Goal: Information Seeking & Learning: Learn about a topic

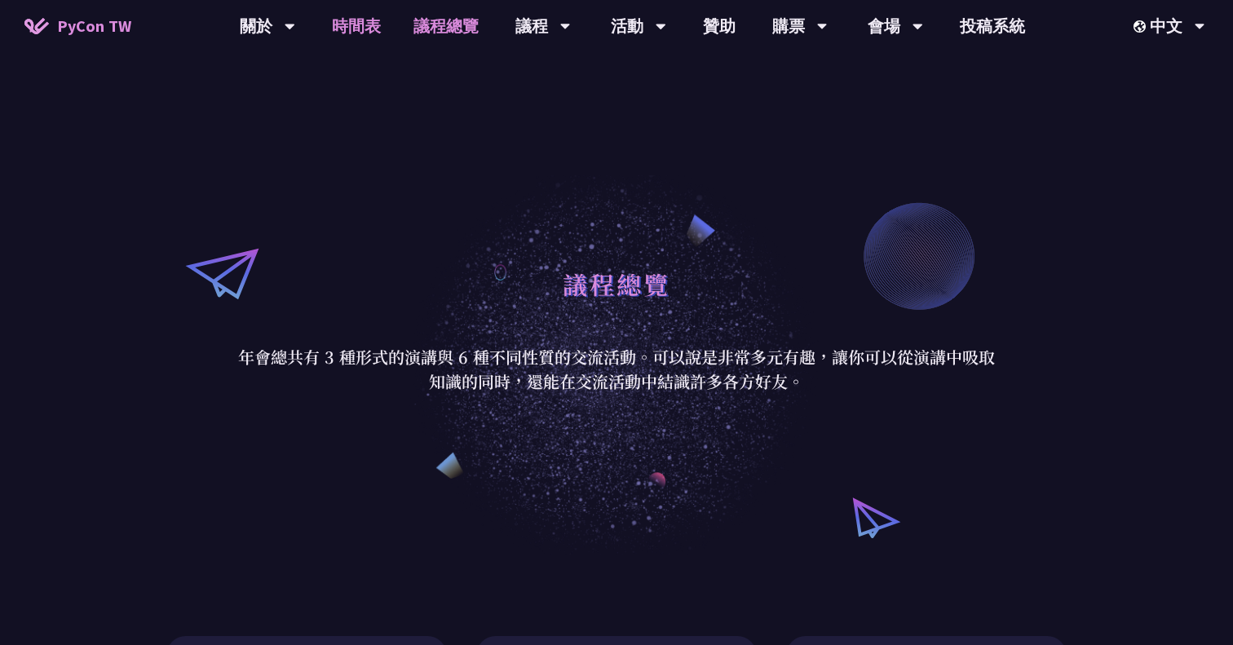
click at [360, 26] on link "時間表" at bounding box center [356, 26] width 82 height 52
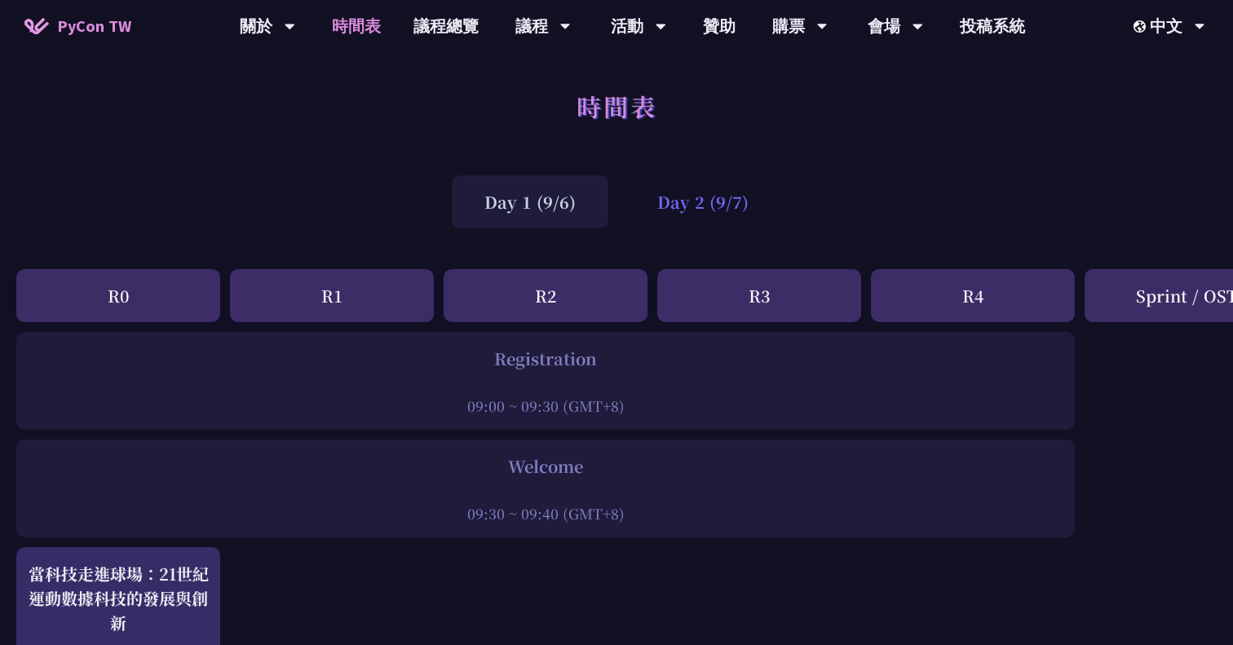
click at [724, 201] on div "Day 2 (9/7)" at bounding box center [702, 201] width 157 height 53
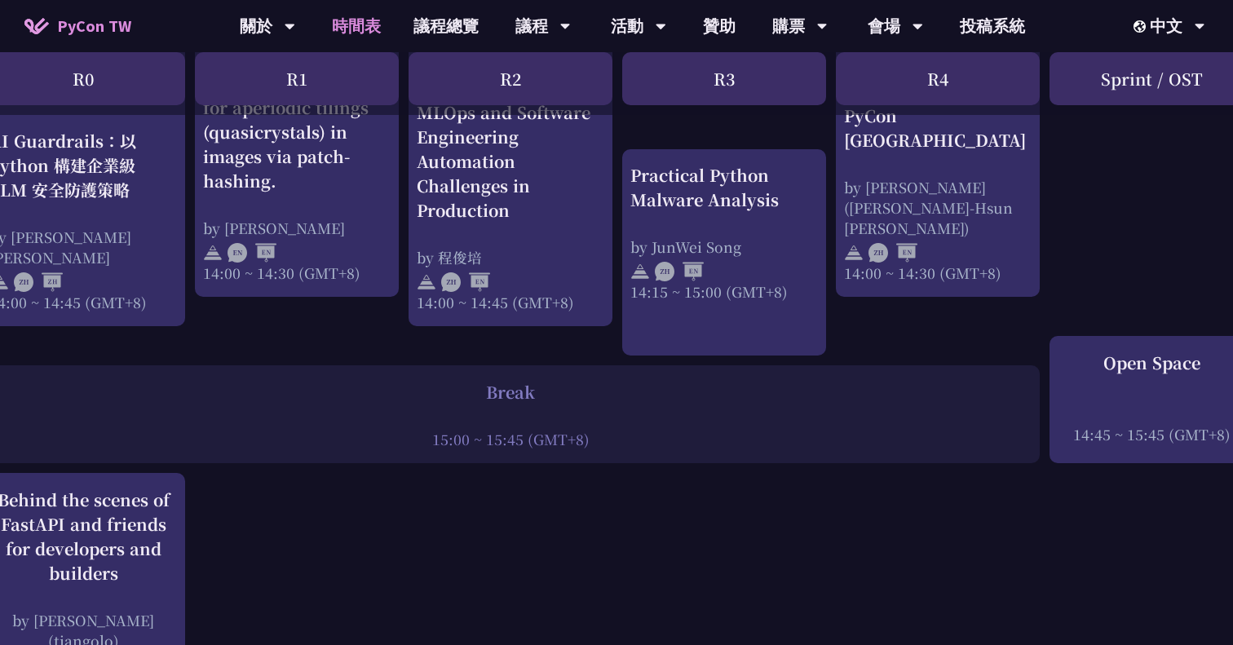
scroll to position [1800, 0]
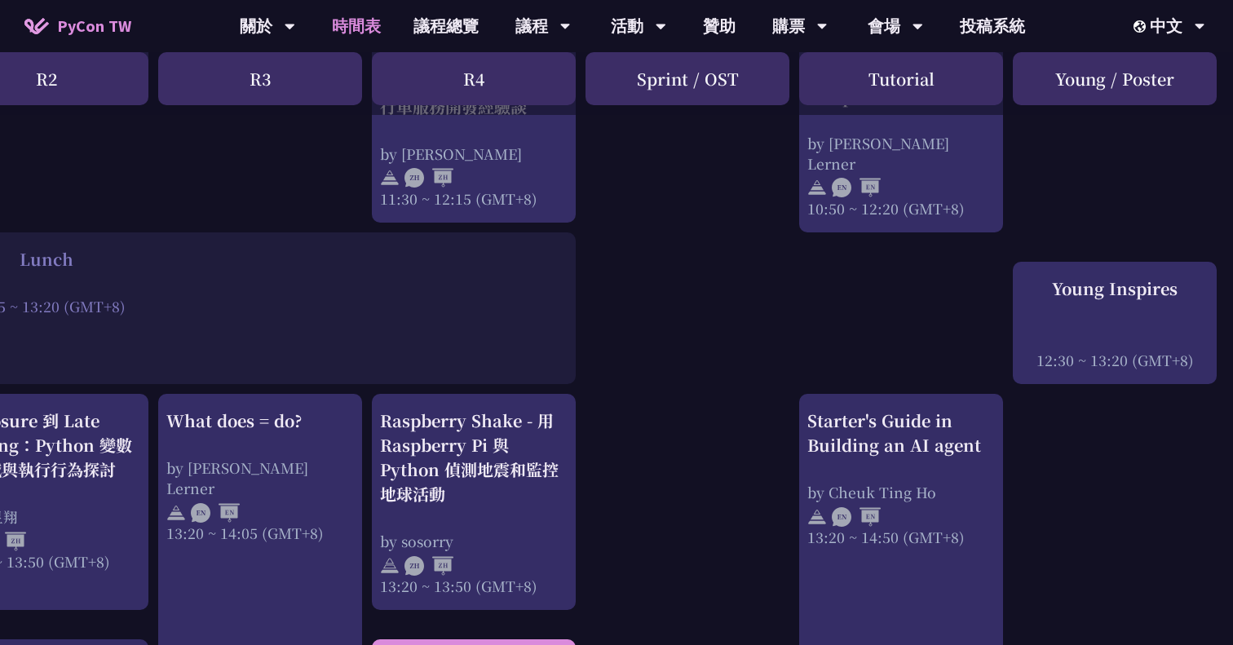
scroll to position [1147, 499]
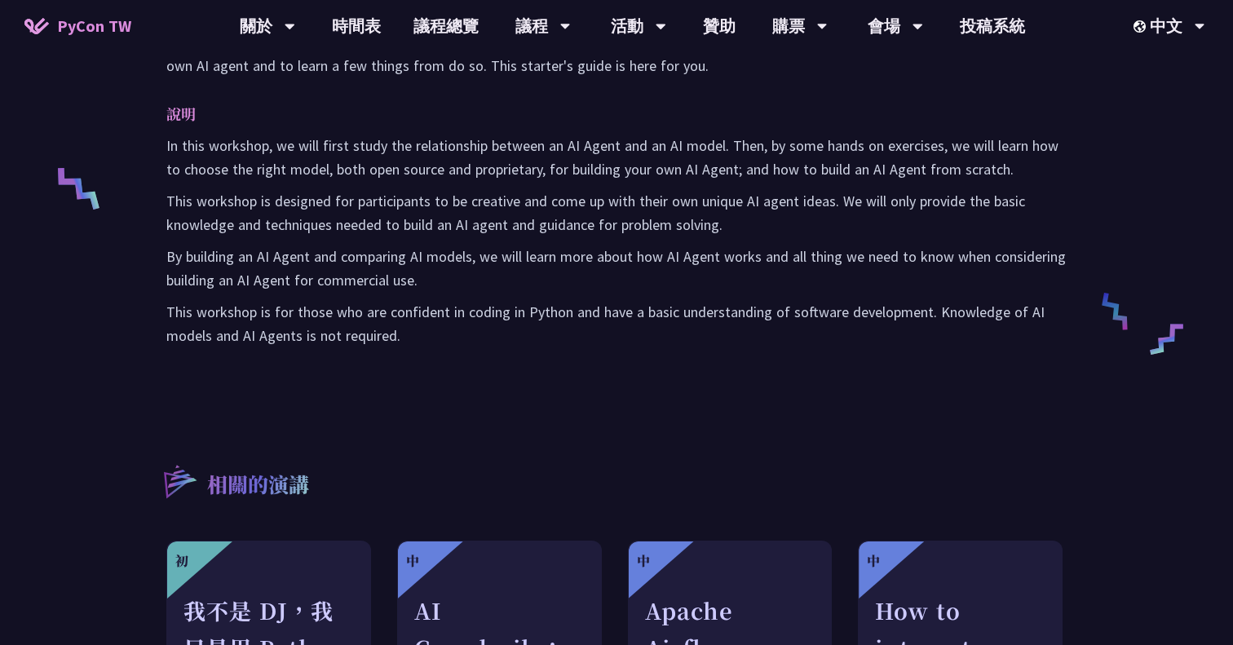
scroll to position [623, 0]
